Goal: Task Accomplishment & Management: Use online tool/utility

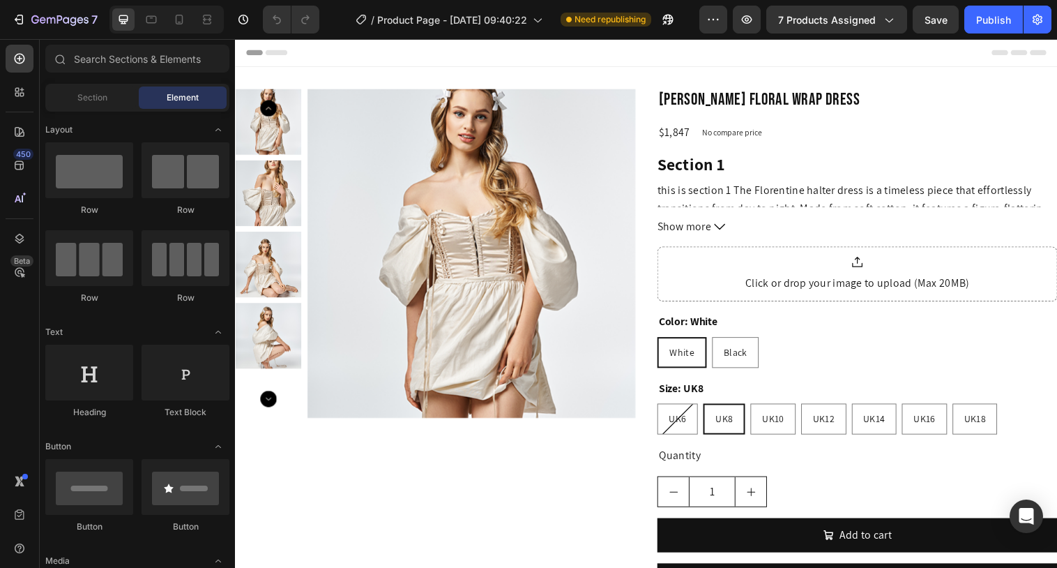
click at [829, 17] on span "7 products assigned" at bounding box center [827, 20] width 98 height 15
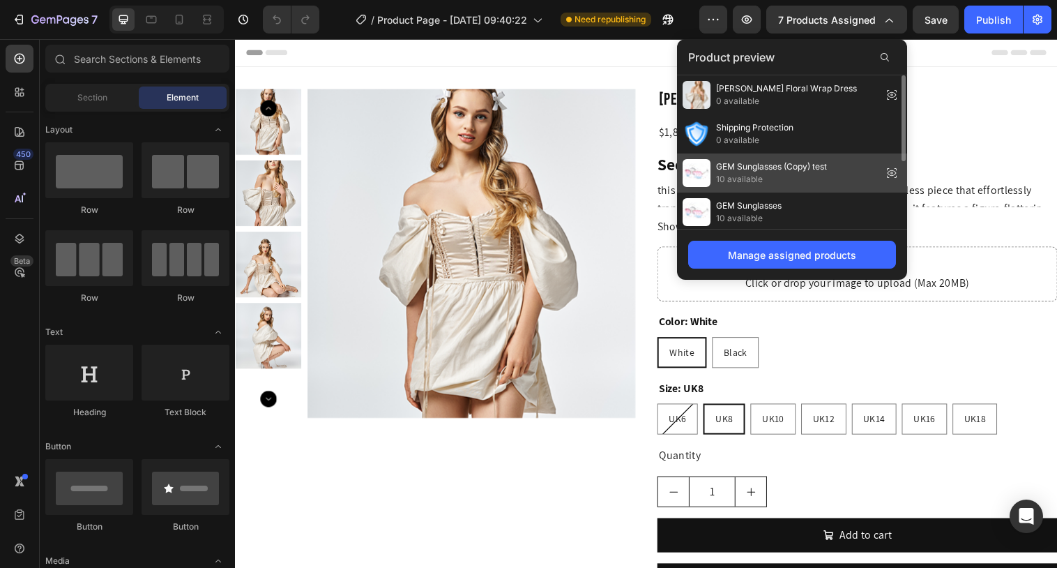
click at [758, 167] on span "GEM Sunglasses (Copy) test" at bounding box center [771, 166] width 111 height 13
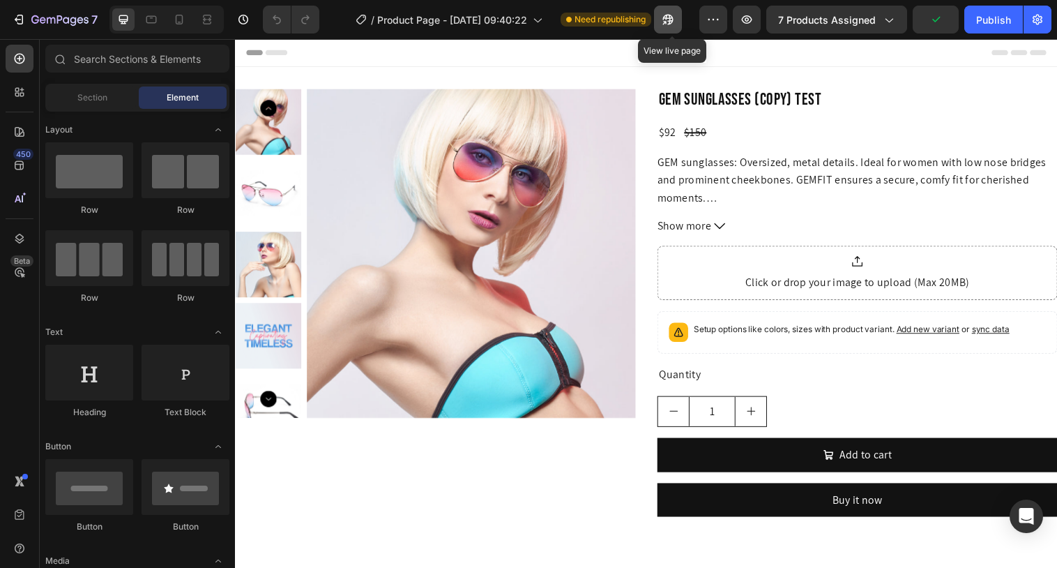
click at [666, 22] on icon "button" at bounding box center [664, 22] width 3 height 3
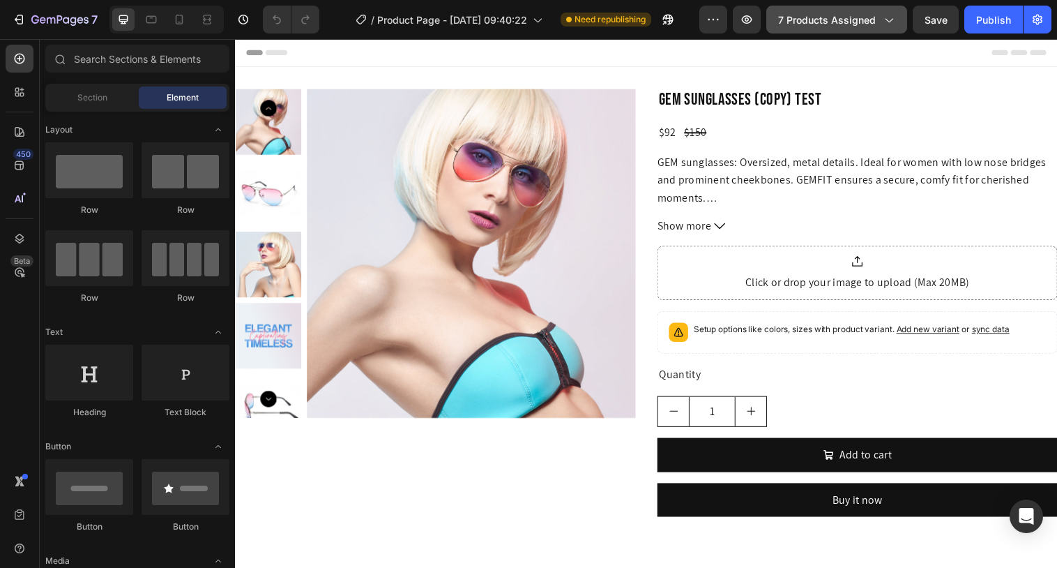
click at [806, 29] on button "7 products assigned" at bounding box center [837, 20] width 141 height 28
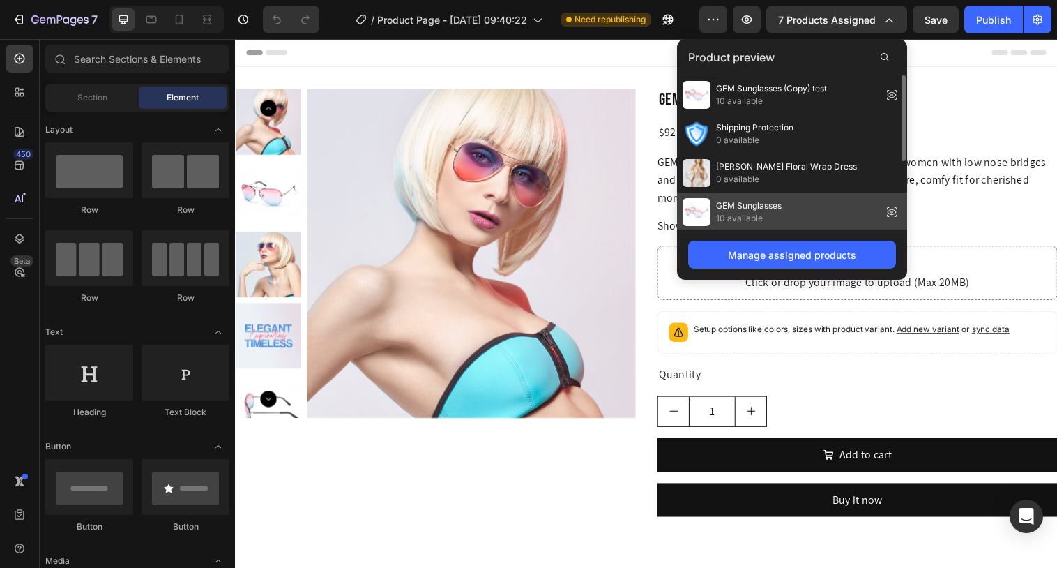
click at [757, 203] on span "GEM Sunglasses" at bounding box center [749, 205] width 66 height 13
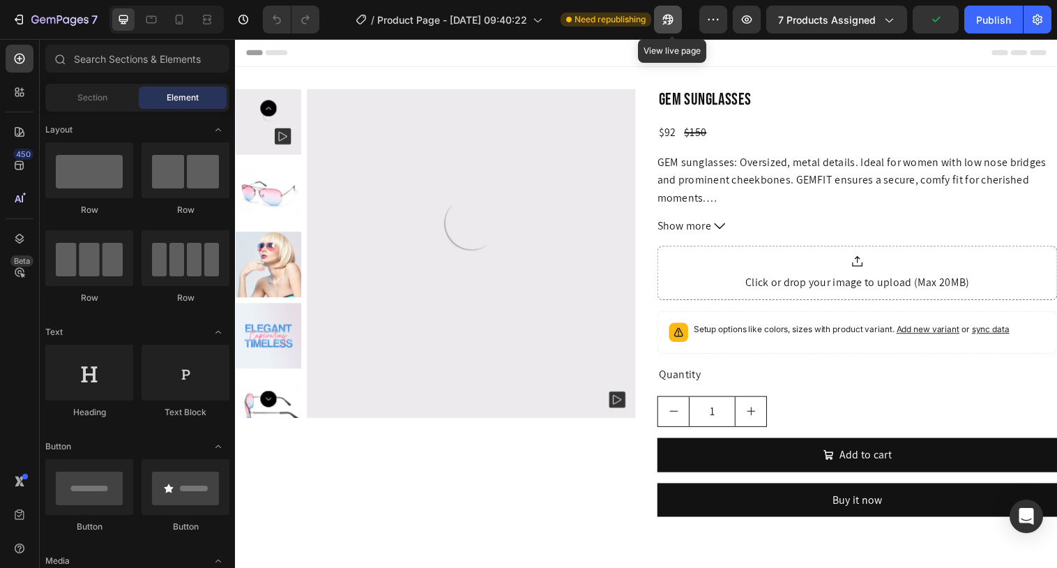
click at [666, 22] on icon "button" at bounding box center [664, 22] width 3 height 3
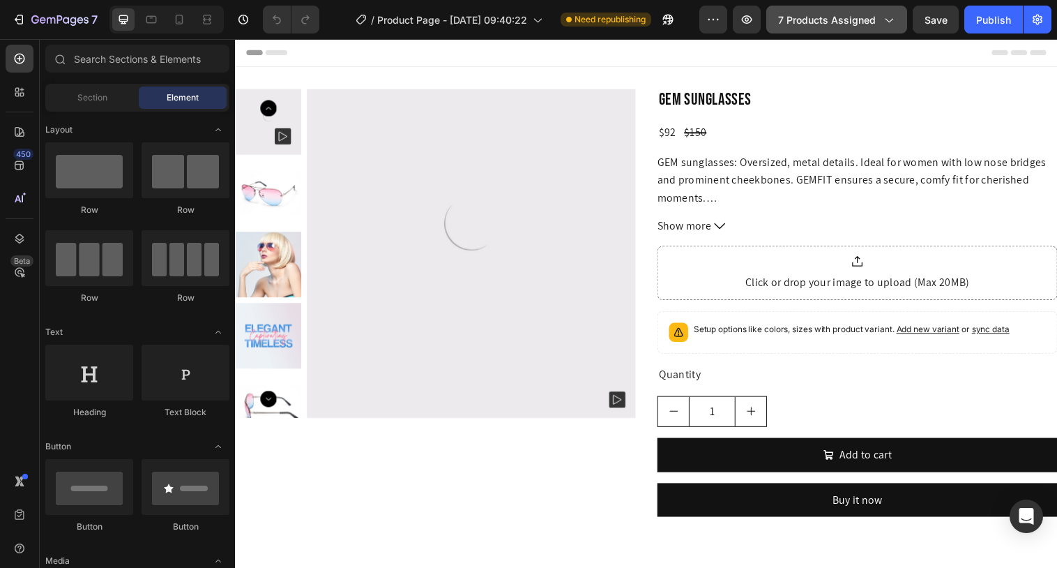
click at [811, 20] on span "7 products assigned" at bounding box center [827, 20] width 98 height 15
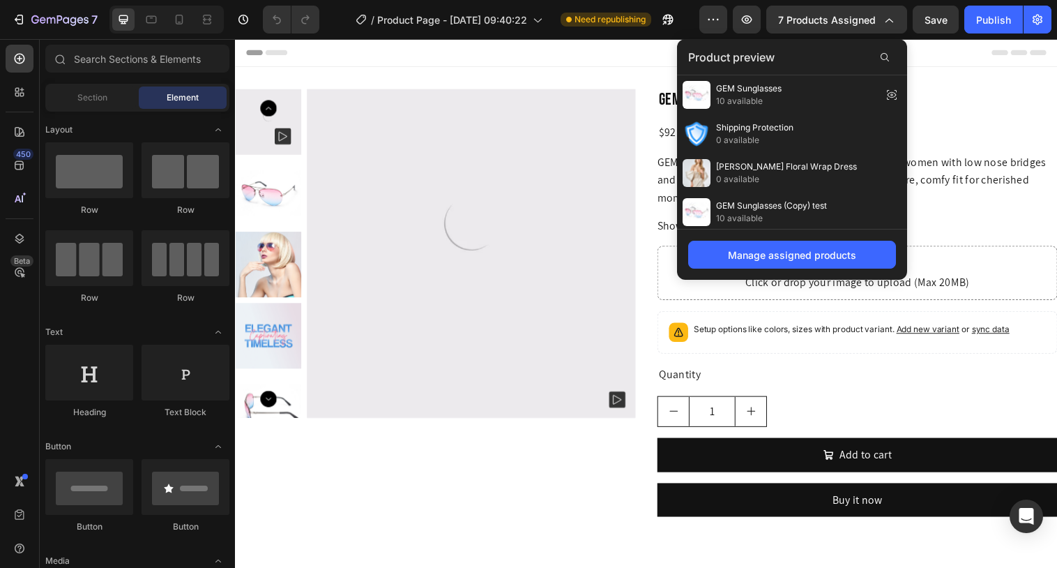
click at [804, 153] on div "GEM Sunglasses 10 available" at bounding box center [792, 172] width 230 height 39
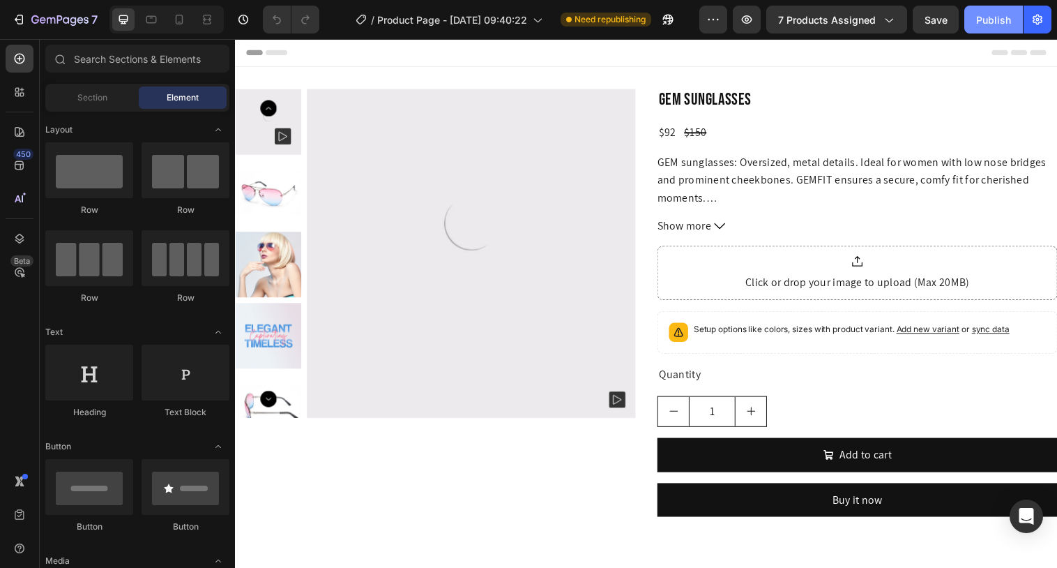
click at [983, 24] on div "Publish" at bounding box center [994, 20] width 35 height 15
click at [808, 27] on span "7 products assigned" at bounding box center [827, 20] width 98 height 15
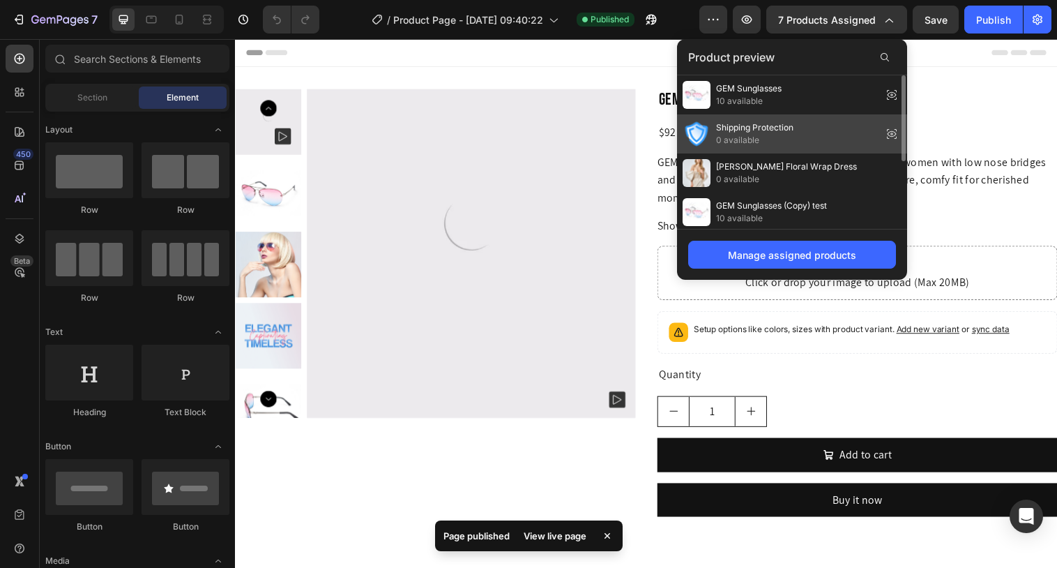
click at [791, 139] on span "0 available" at bounding box center [754, 140] width 77 height 13
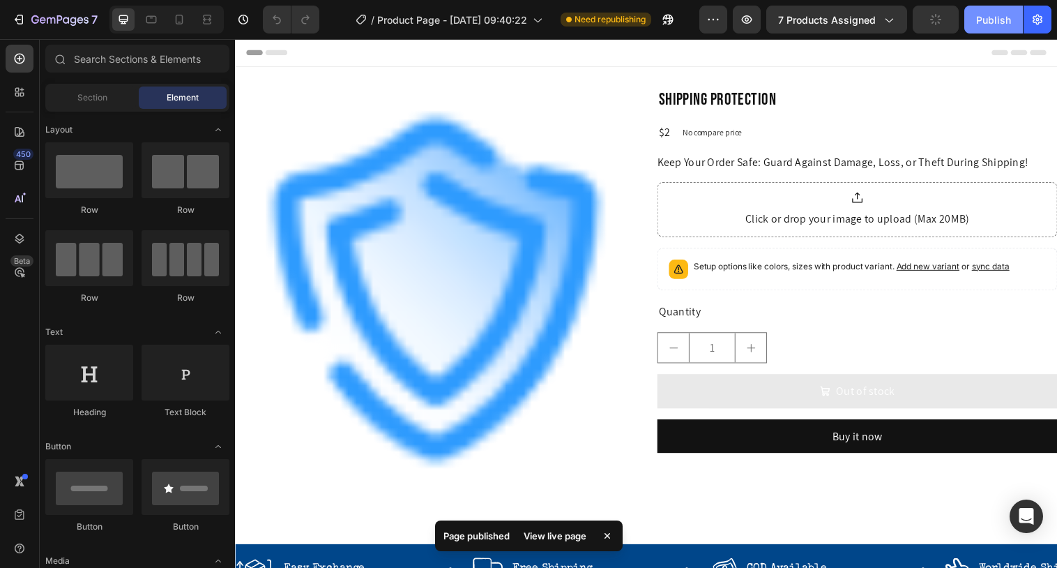
click at [983, 26] on div "Publish" at bounding box center [994, 20] width 35 height 15
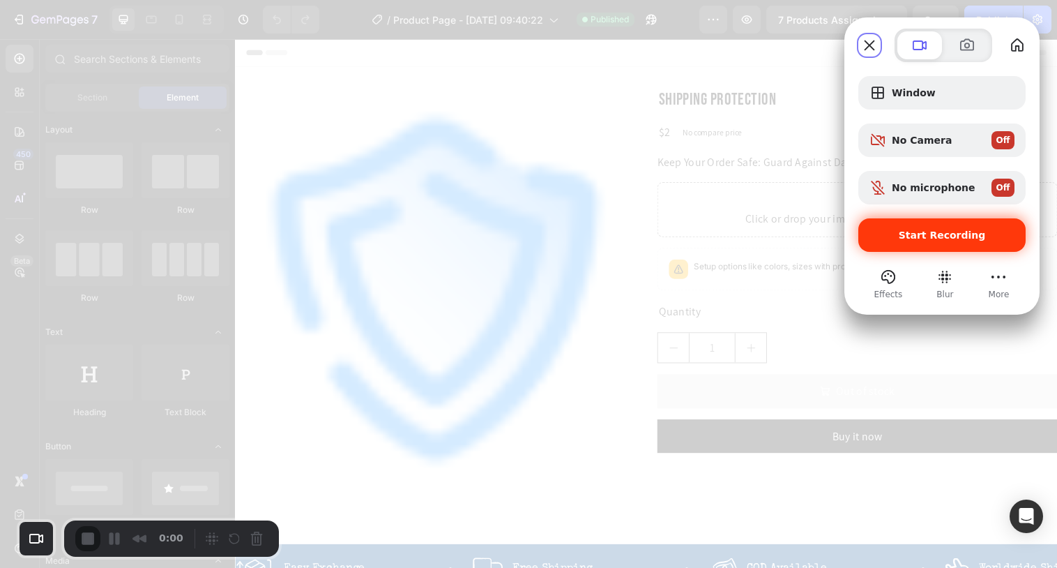
click at [900, 247] on div "Start Recording" at bounding box center [942, 234] width 167 height 33
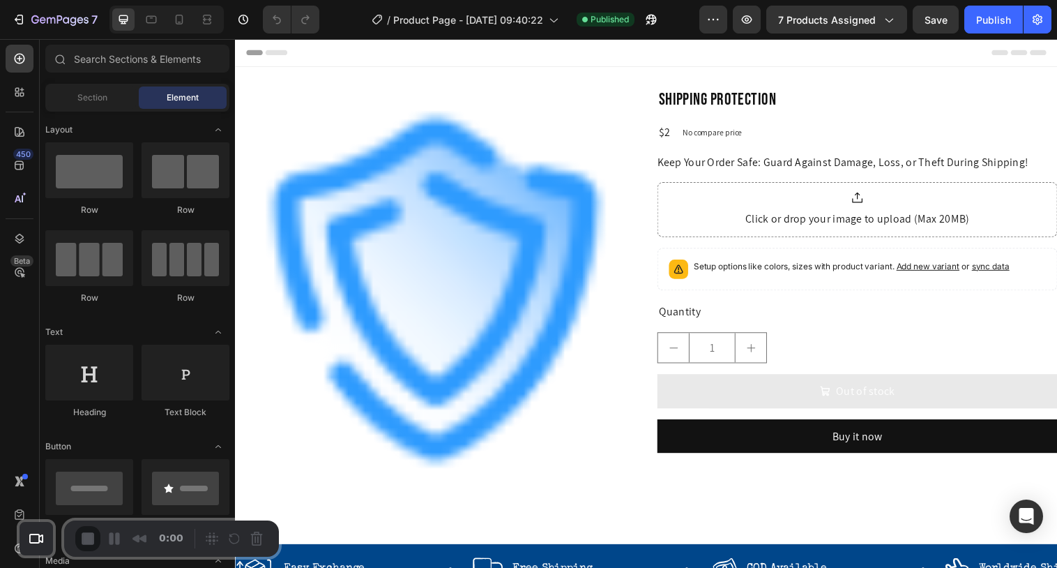
click at [650, 21] on icon "button" at bounding box center [648, 22] width 3 height 3
click at [831, 26] on span "7 products assigned" at bounding box center [827, 20] width 98 height 15
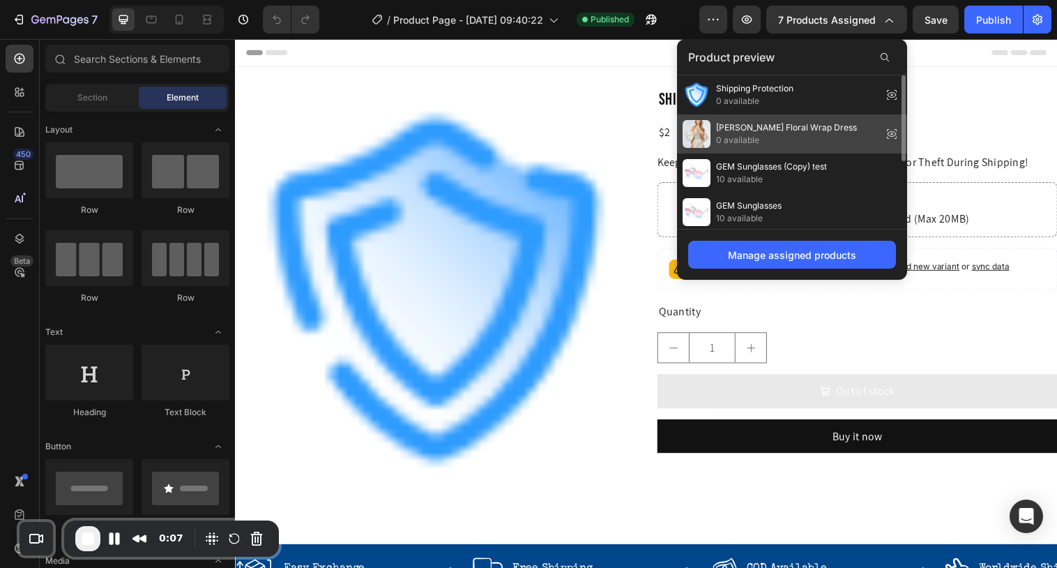
click at [769, 146] on span "0 available" at bounding box center [786, 140] width 141 height 13
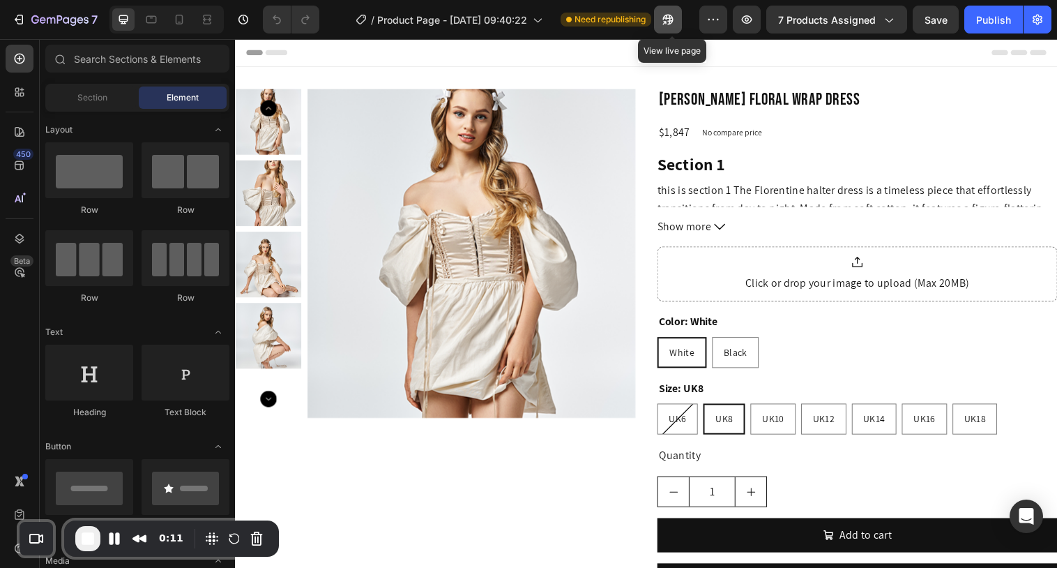
click at [667, 28] on button "button" at bounding box center [668, 20] width 28 height 28
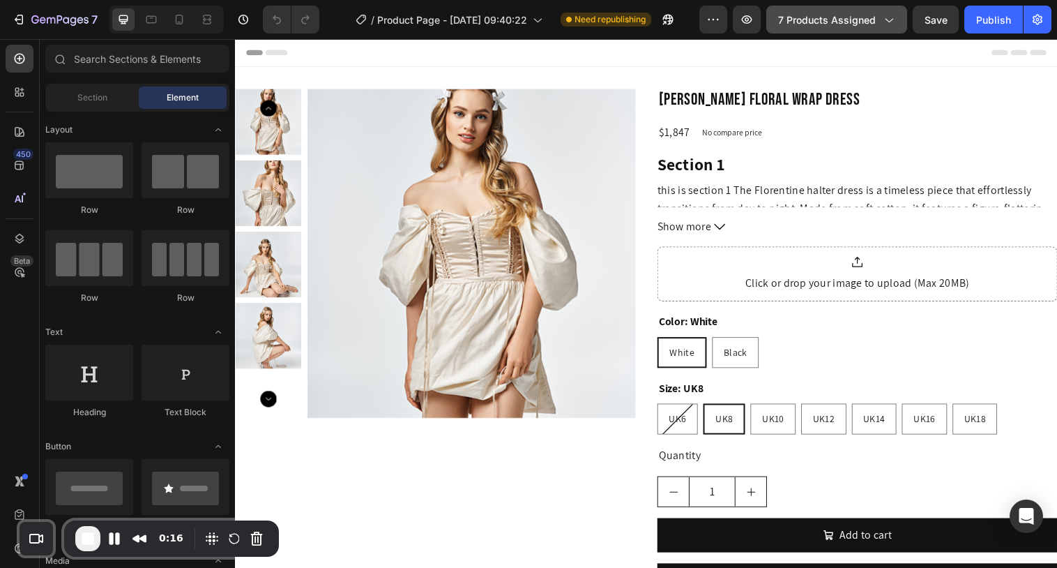
click at [813, 22] on span "7 products assigned" at bounding box center [827, 20] width 98 height 15
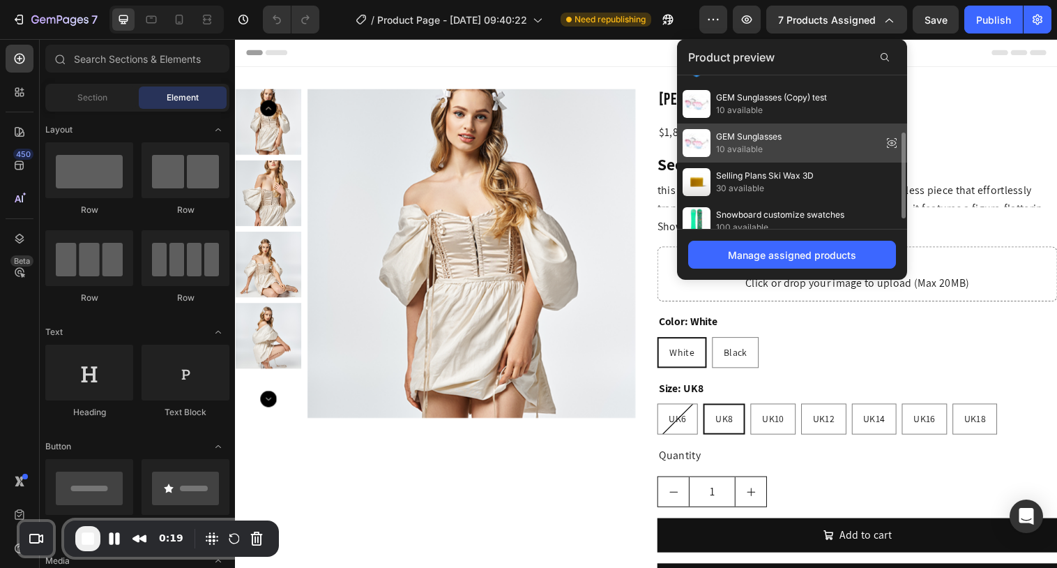
scroll to position [120, 0]
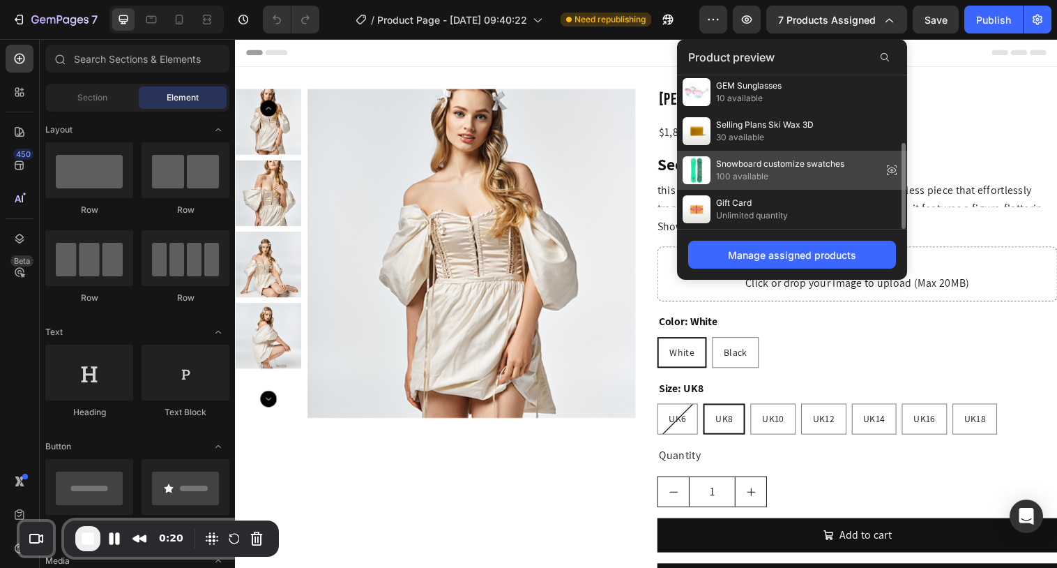
click at [758, 175] on span "100 available" at bounding box center [780, 176] width 128 height 13
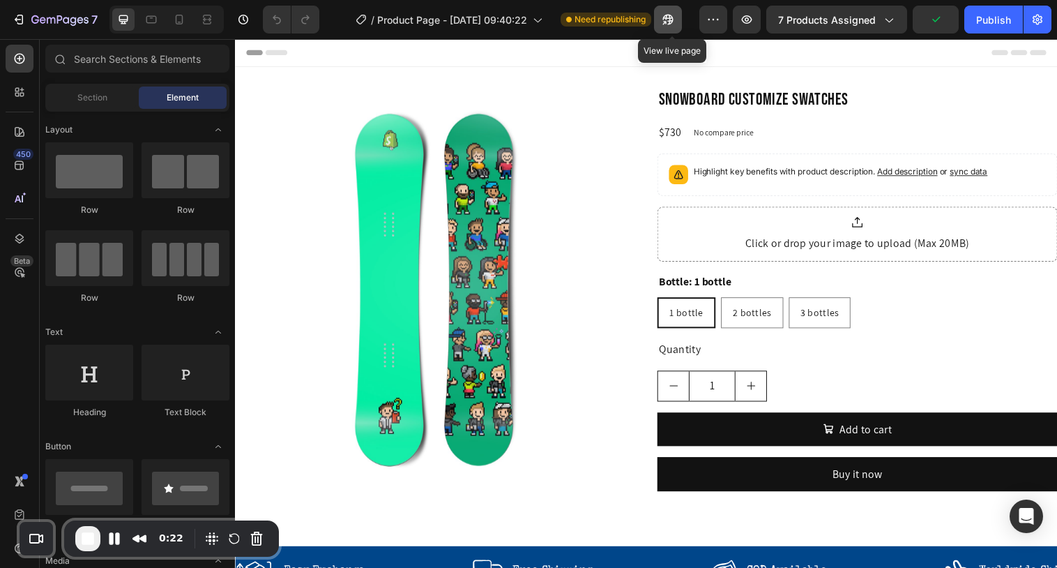
click at [666, 21] on icon "button" at bounding box center [664, 22] width 3 height 3
click at [86, 536] on span "End Recording" at bounding box center [88, 538] width 17 height 17
